Goal: Task Accomplishment & Management: Complete application form

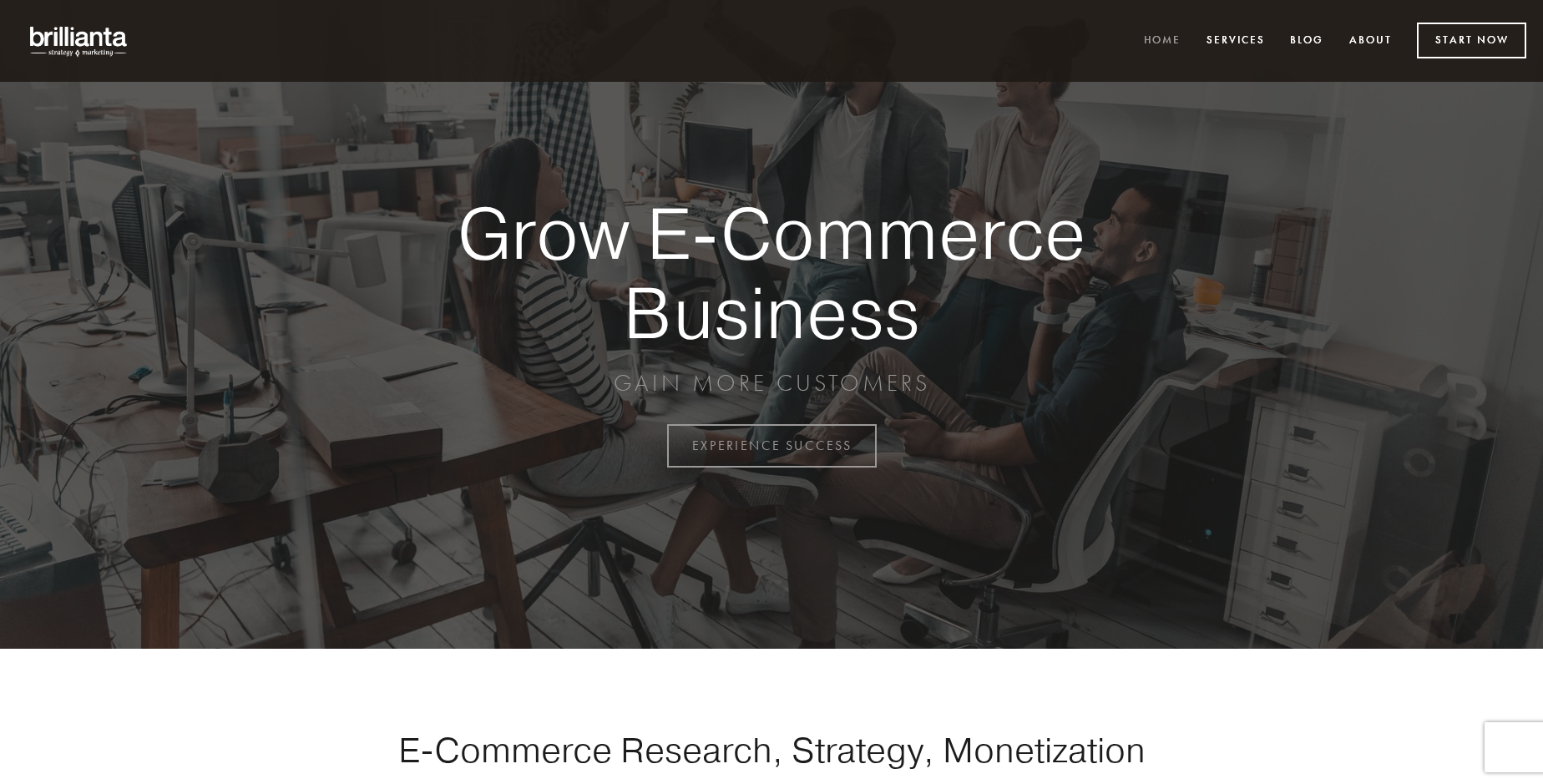
scroll to position [4375, 0]
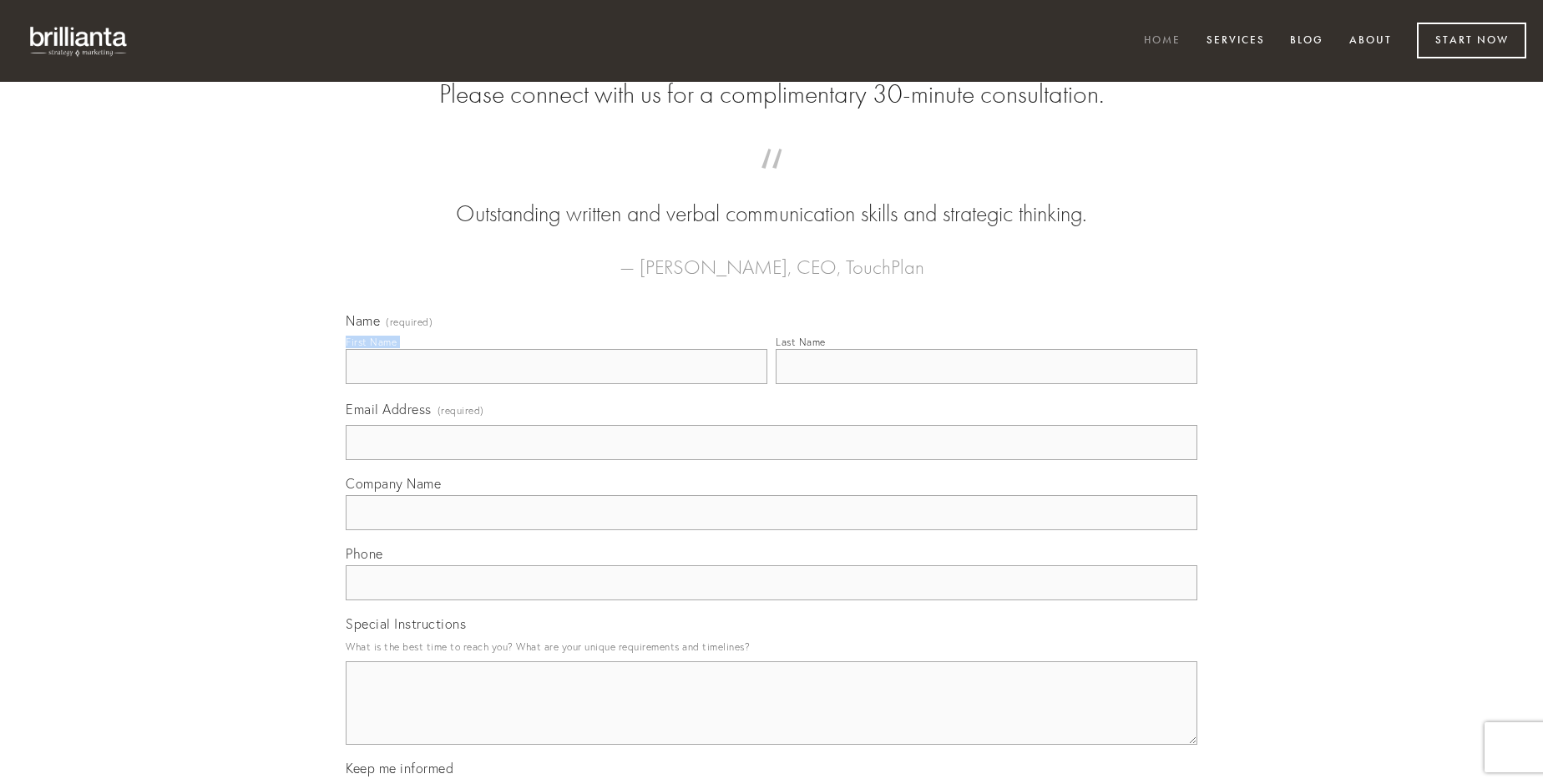
type input "[PERSON_NAME] DDS"
click at [986, 384] on input "Last Name" at bounding box center [986, 367] width 422 height 35
type input "[PERSON_NAME] DDS"
click at [771, 460] on input "Email Address (required)" at bounding box center [771, 443] width 851 height 35
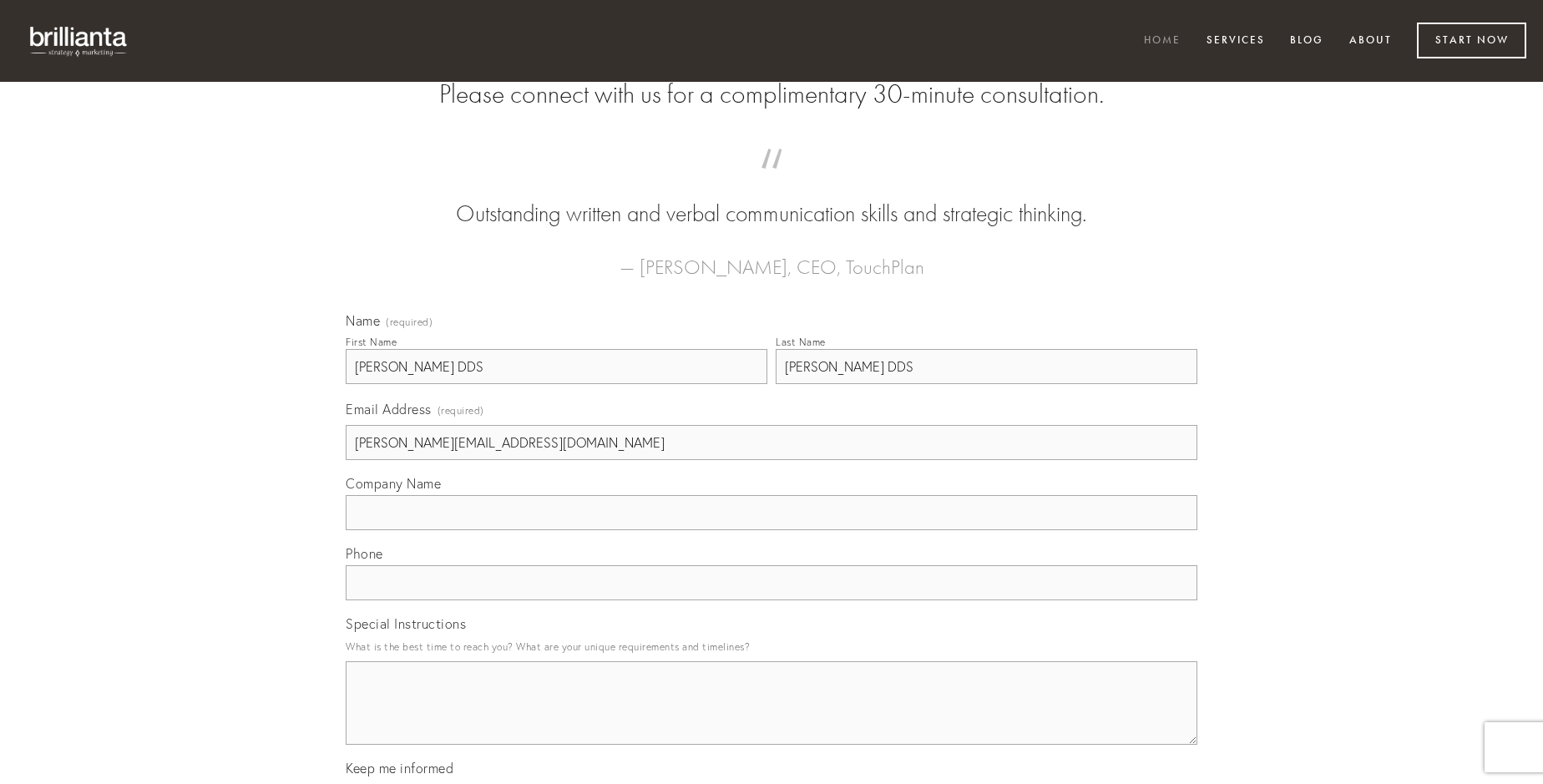
type input "[PERSON_NAME][EMAIL_ADDRESS][DOMAIN_NAME]"
click at [771, 530] on input "Company Name" at bounding box center [771, 512] width 851 height 35
type input "abduco"
click at [771, 600] on input "text" at bounding box center [771, 582] width 851 height 35
click at [771, 718] on textarea "Special Instructions" at bounding box center [771, 703] width 851 height 84
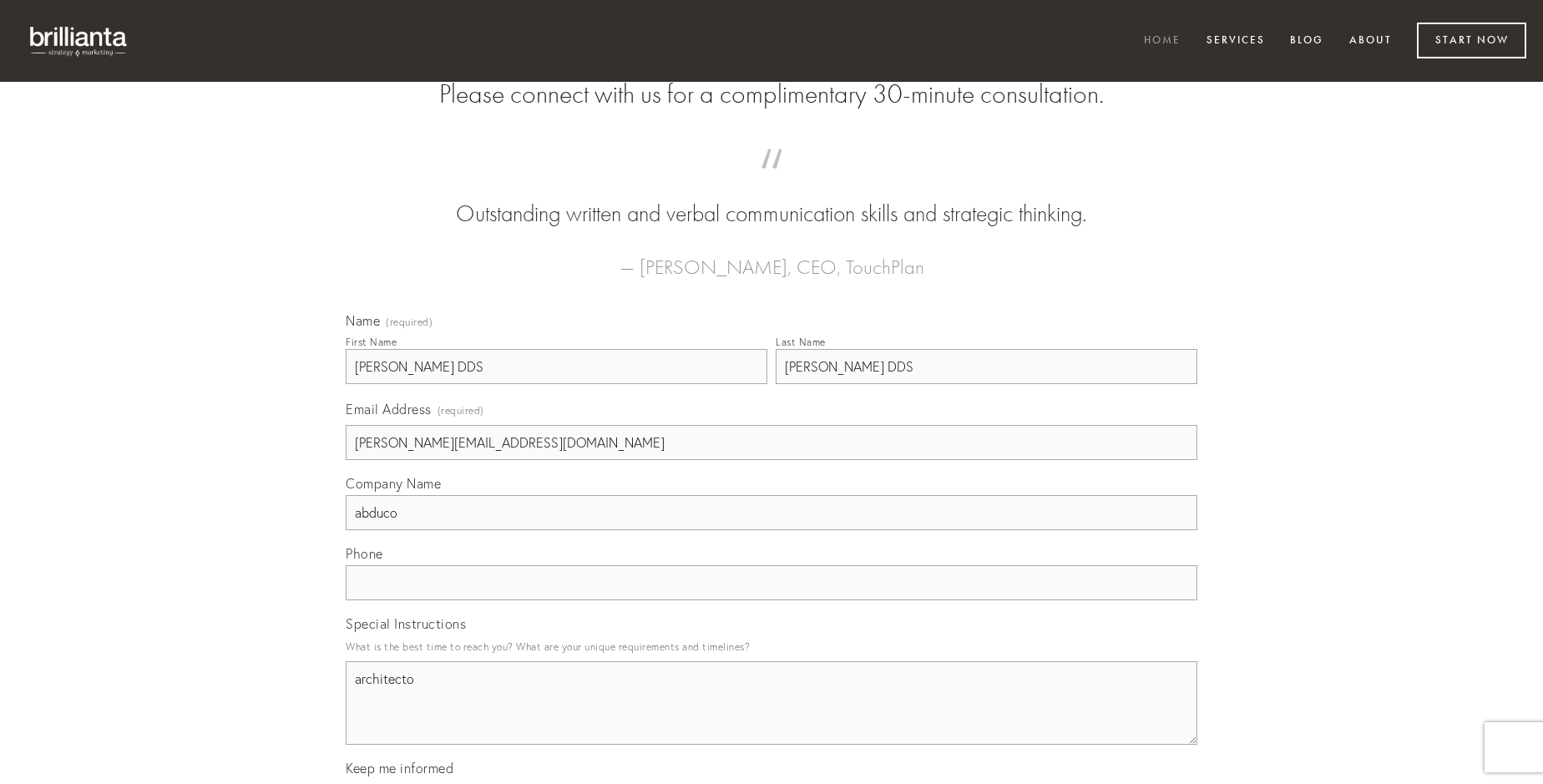
type textarea "architecto"
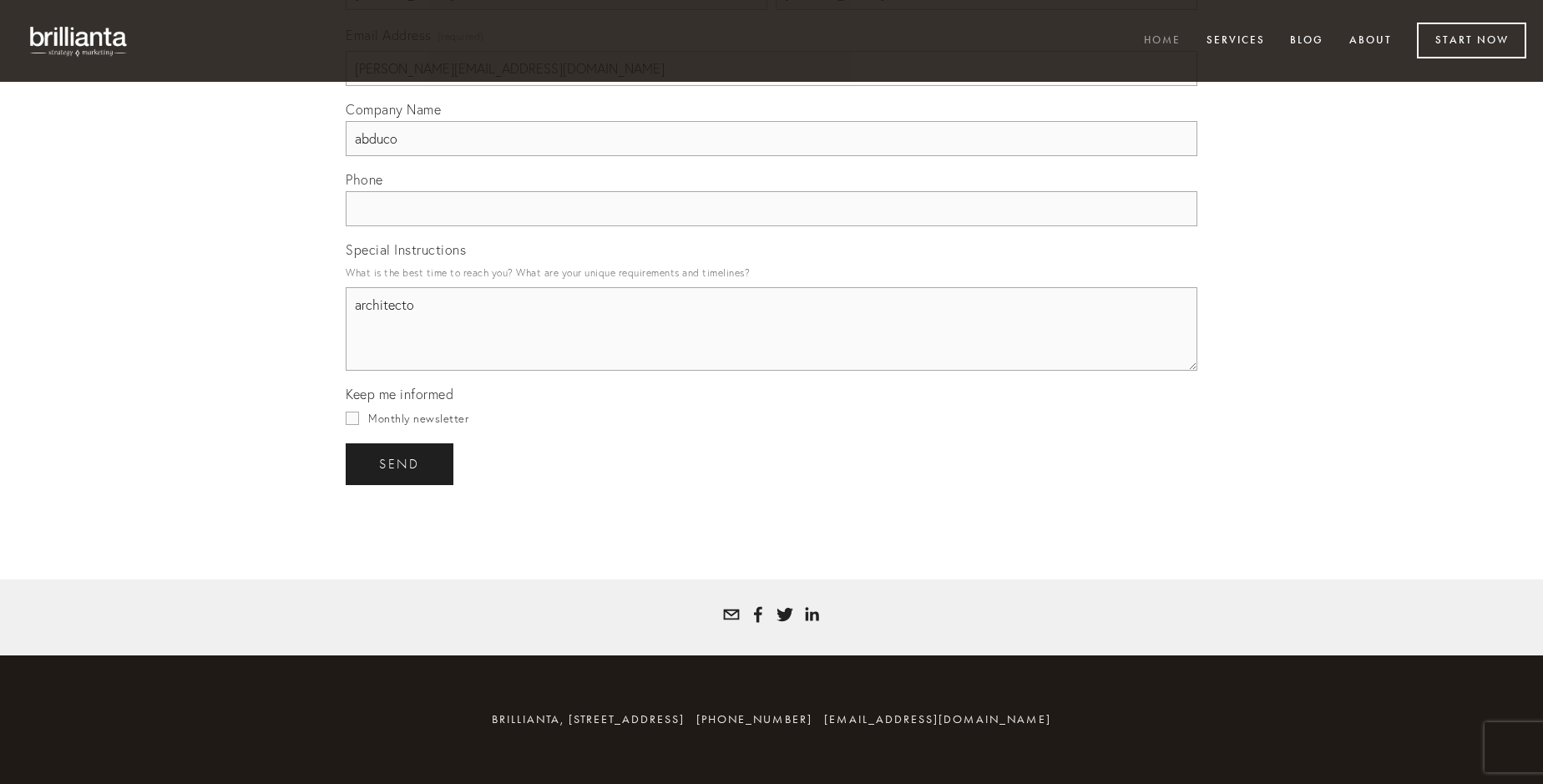
click at [401, 464] on span "send" at bounding box center [399, 464] width 41 height 15
